Goal: Information Seeking & Learning: Learn about a topic

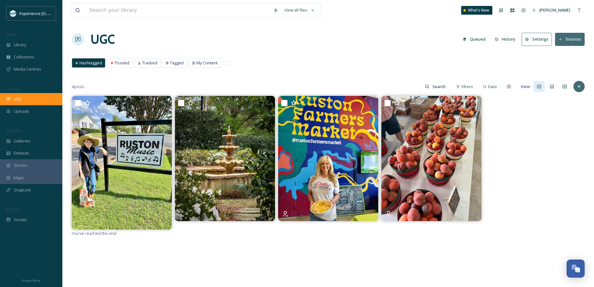
click at [34, 95] on div "UGC" at bounding box center [31, 99] width 62 height 12
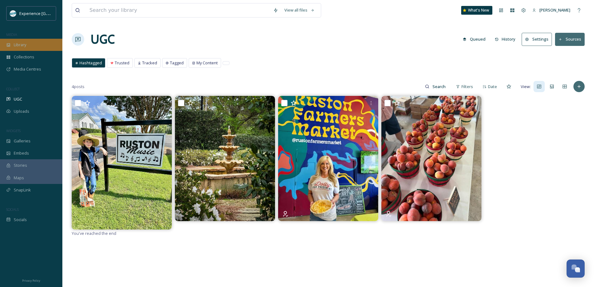
click at [26, 43] on span "Library" at bounding box center [20, 45] width 12 height 6
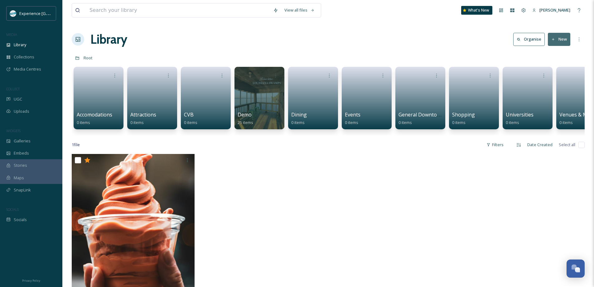
drag, startPoint x: 409, startPoint y: 265, endPoint x: 411, endPoint y: 259, distance: 6.6
click at [410, 264] on div at bounding box center [393, 232] width 126 height 157
click at [31, 48] on div "Library" at bounding box center [31, 45] width 62 height 12
click at [16, 141] on span "Galleries" at bounding box center [22, 141] width 17 height 6
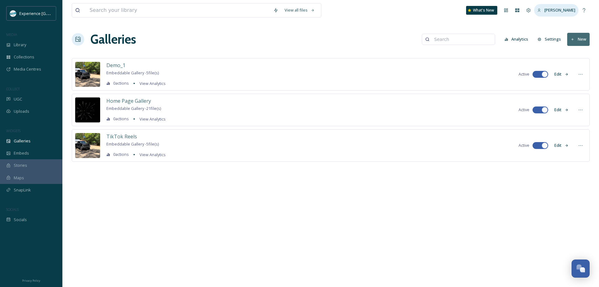
click at [573, 14] on div "[PERSON_NAME]" at bounding box center [556, 10] width 44 height 12
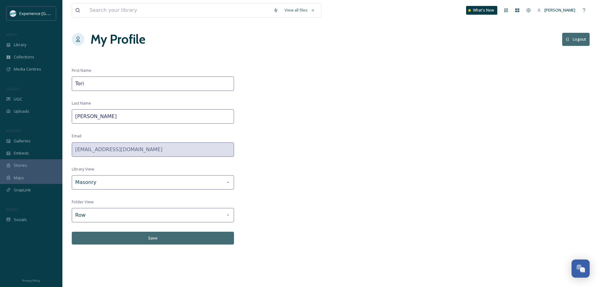
click at [568, 41] on icon at bounding box center [567, 39] width 4 height 4
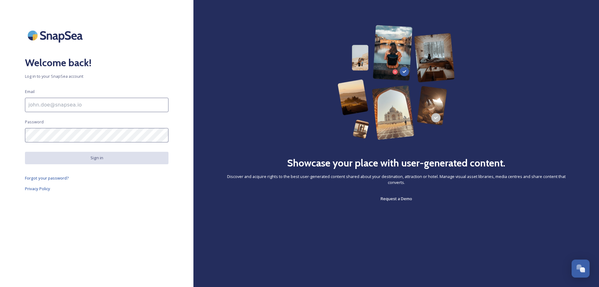
click at [50, 106] on input at bounding box center [96, 105] width 143 height 14
type input "[EMAIL_ADDRESS][DOMAIN_NAME]"
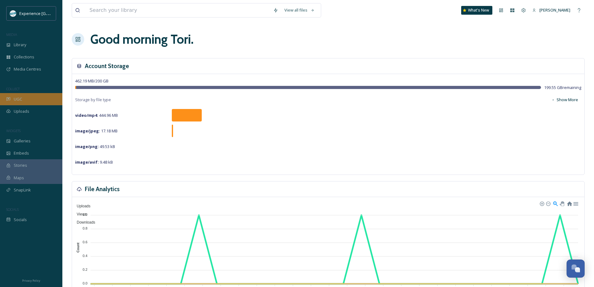
click at [25, 99] on div "UGC" at bounding box center [31, 99] width 62 height 12
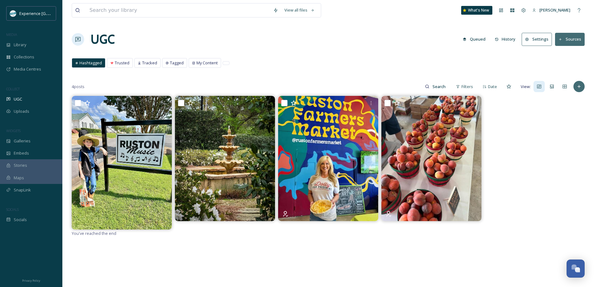
click at [571, 39] on button "Sources" at bounding box center [570, 39] width 30 height 13
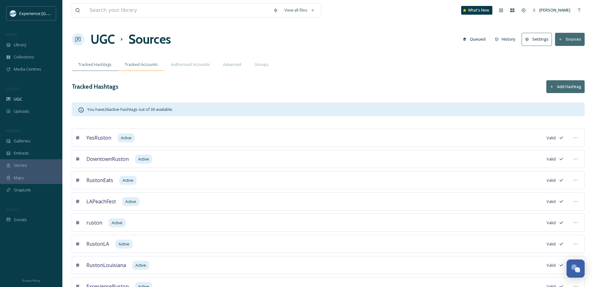
click at [144, 63] on span "Tracked Accounts" at bounding box center [141, 64] width 33 height 6
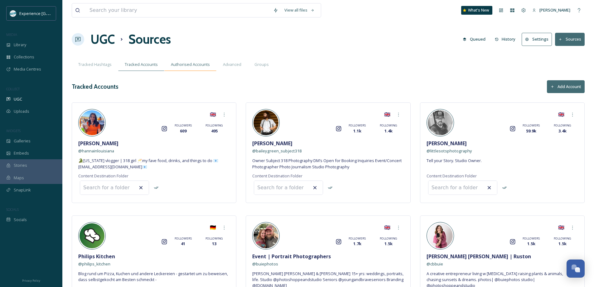
click at [184, 63] on span "Authorised Accounts" at bounding box center [190, 64] width 39 height 6
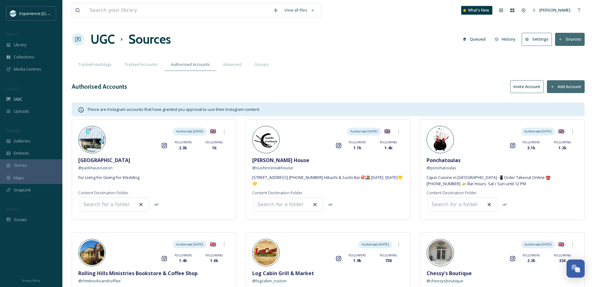
click at [78, 37] on icon at bounding box center [78, 39] width 6 height 6
click at [22, 102] on div "UGC" at bounding box center [31, 99] width 62 height 12
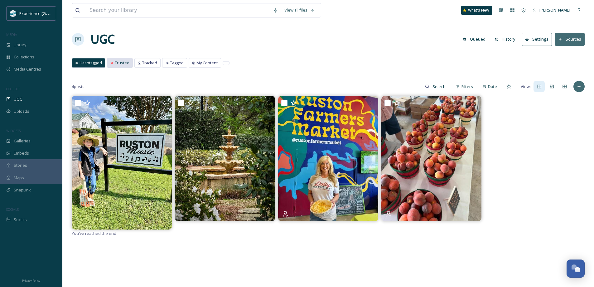
click at [128, 62] on span "Trusted" at bounding box center [122, 63] width 15 height 6
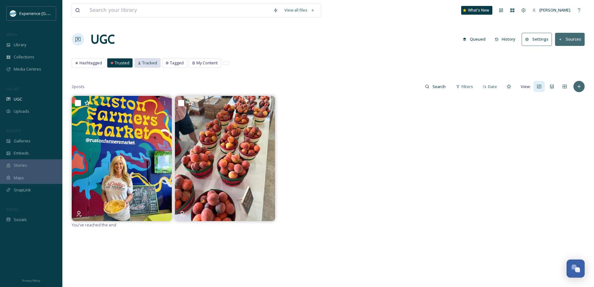
click at [148, 62] on span "Tracked" at bounding box center [149, 63] width 15 height 6
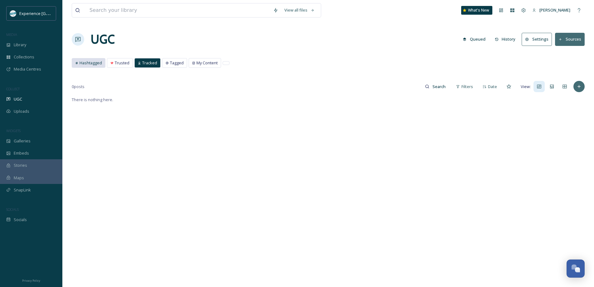
click at [93, 61] on span "Hashtagged" at bounding box center [91, 63] width 22 height 6
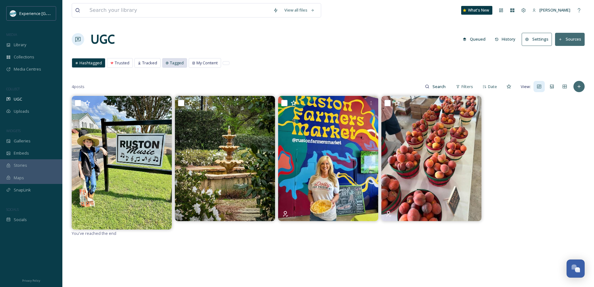
click at [177, 65] on span "Tagged" at bounding box center [177, 63] width 14 height 6
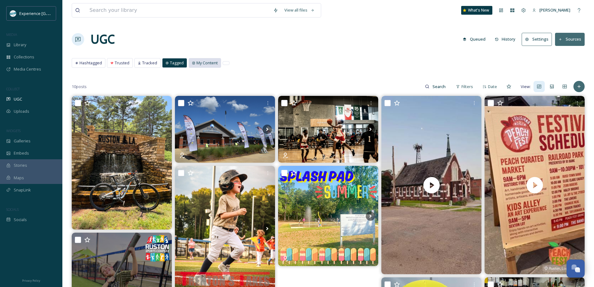
click at [201, 65] on span "My Content" at bounding box center [206, 63] width 21 height 6
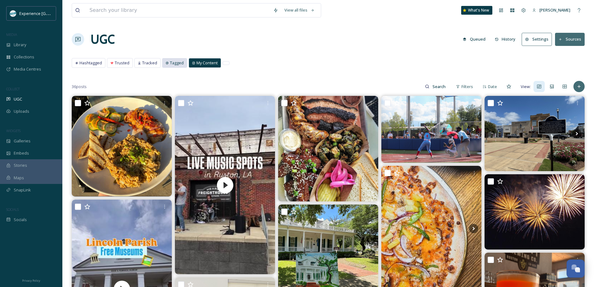
click at [164, 63] on div "Tagged" at bounding box center [174, 62] width 24 height 9
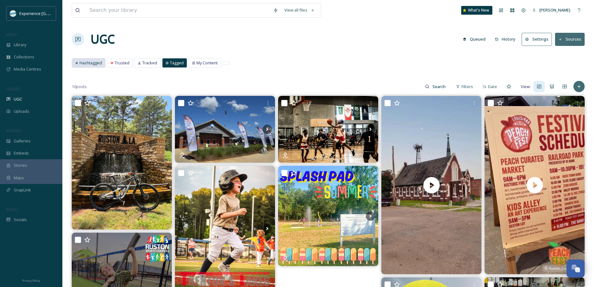
click at [87, 61] on span "Hashtagged" at bounding box center [91, 63] width 22 height 6
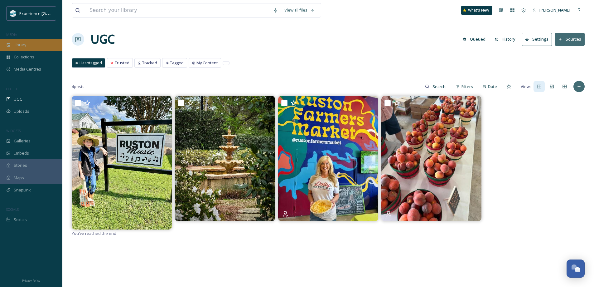
click at [19, 48] on span "Library" at bounding box center [20, 45] width 12 height 6
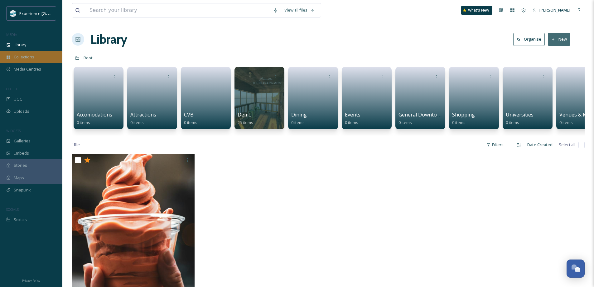
click at [11, 59] on div "Collections" at bounding box center [31, 57] width 62 height 12
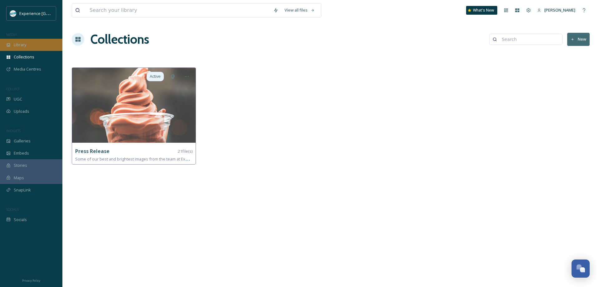
click at [32, 45] on div "Library" at bounding box center [31, 45] width 62 height 12
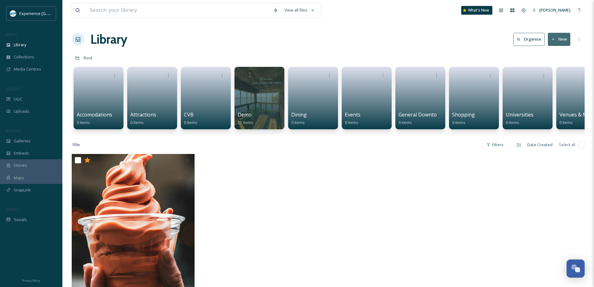
scroll to position [0, 23]
